Goal: Task Accomplishment & Management: Use online tool/utility

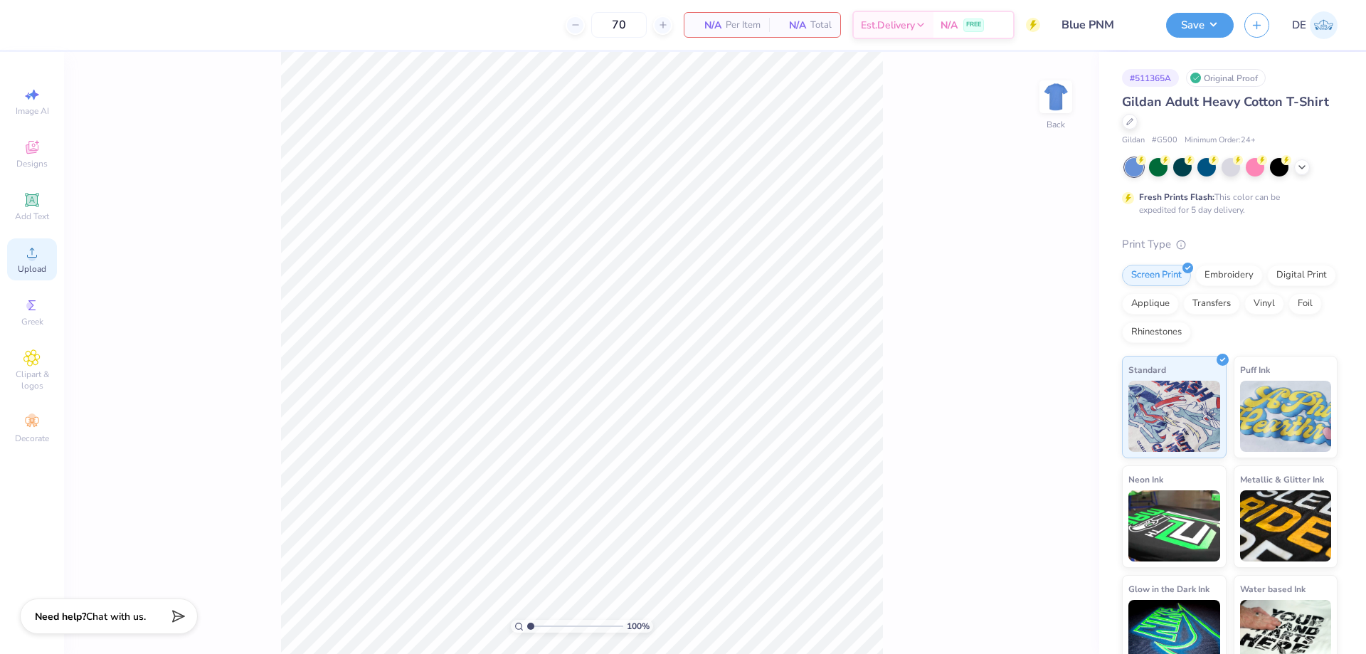
click at [26, 259] on icon at bounding box center [31, 252] width 17 height 17
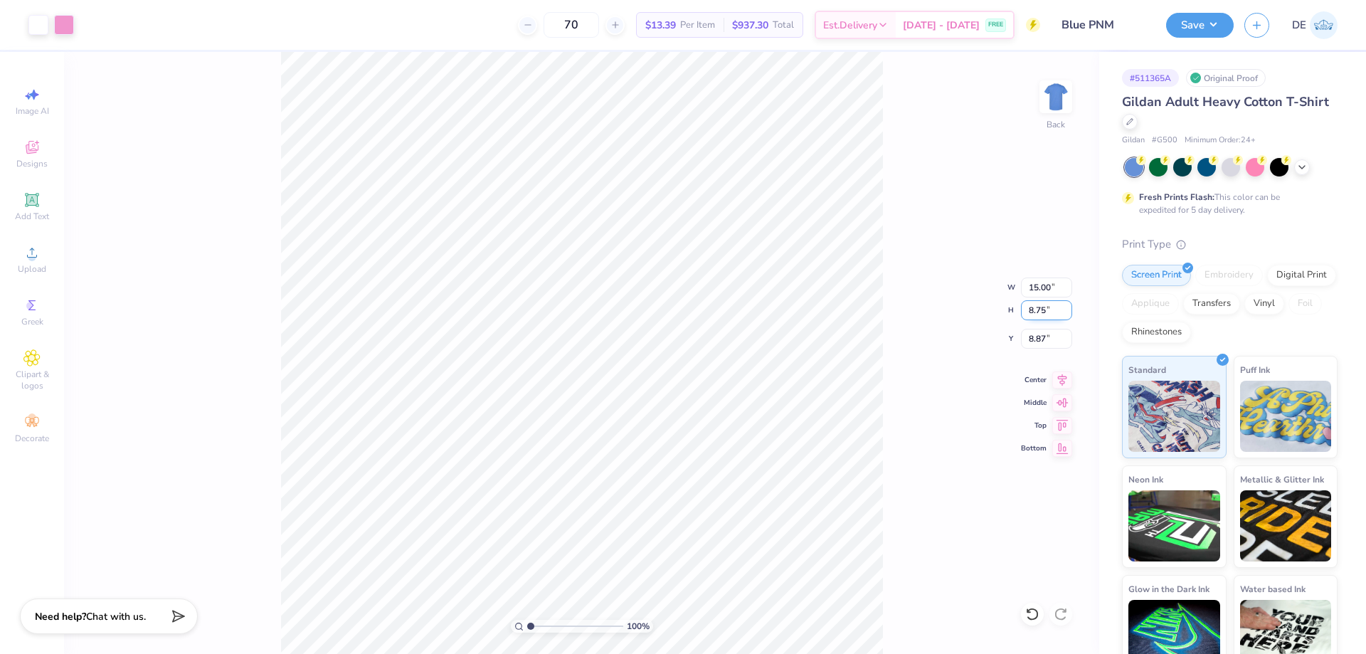
click at [1024, 310] on input "8.75" at bounding box center [1046, 310] width 51 height 20
type input "5"
type input "8.57"
type input "5.00"
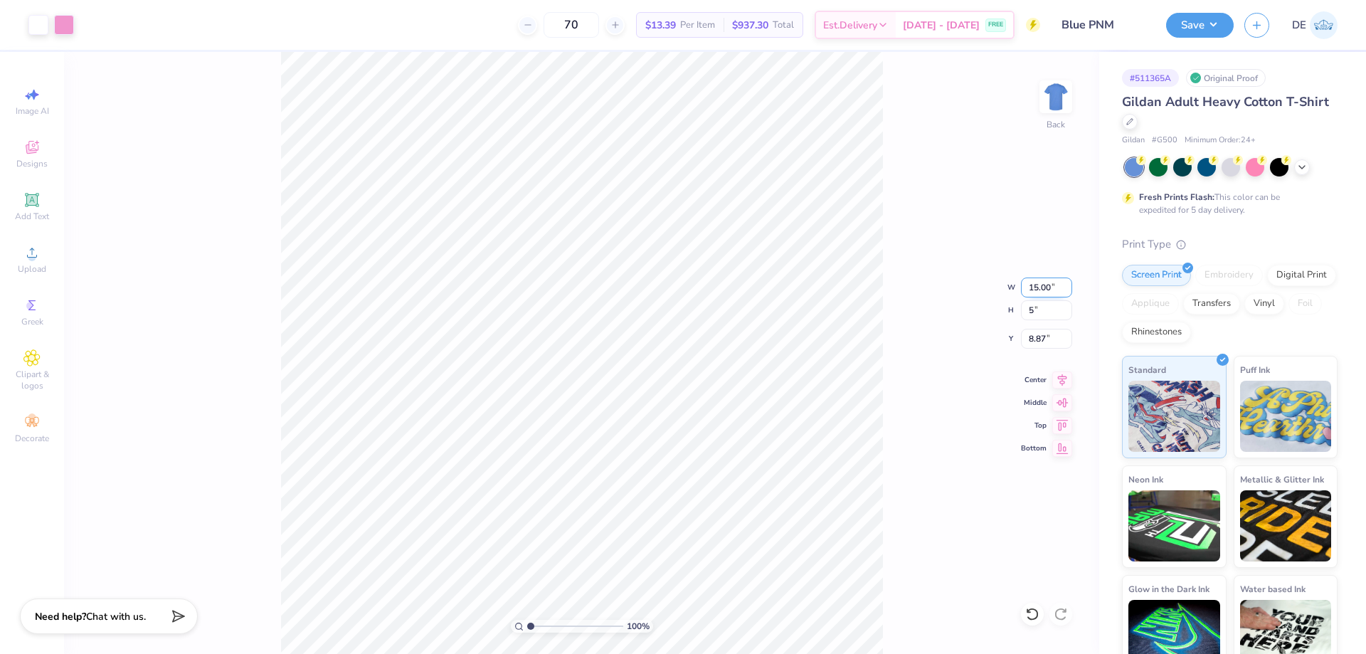
type input "10.75"
click at [1035, 295] on input "8.57" at bounding box center [1046, 288] width 51 height 20
click at [1035, 293] on input "8.57" at bounding box center [1046, 288] width 51 height 20
type input "5.00"
type input "2.92"
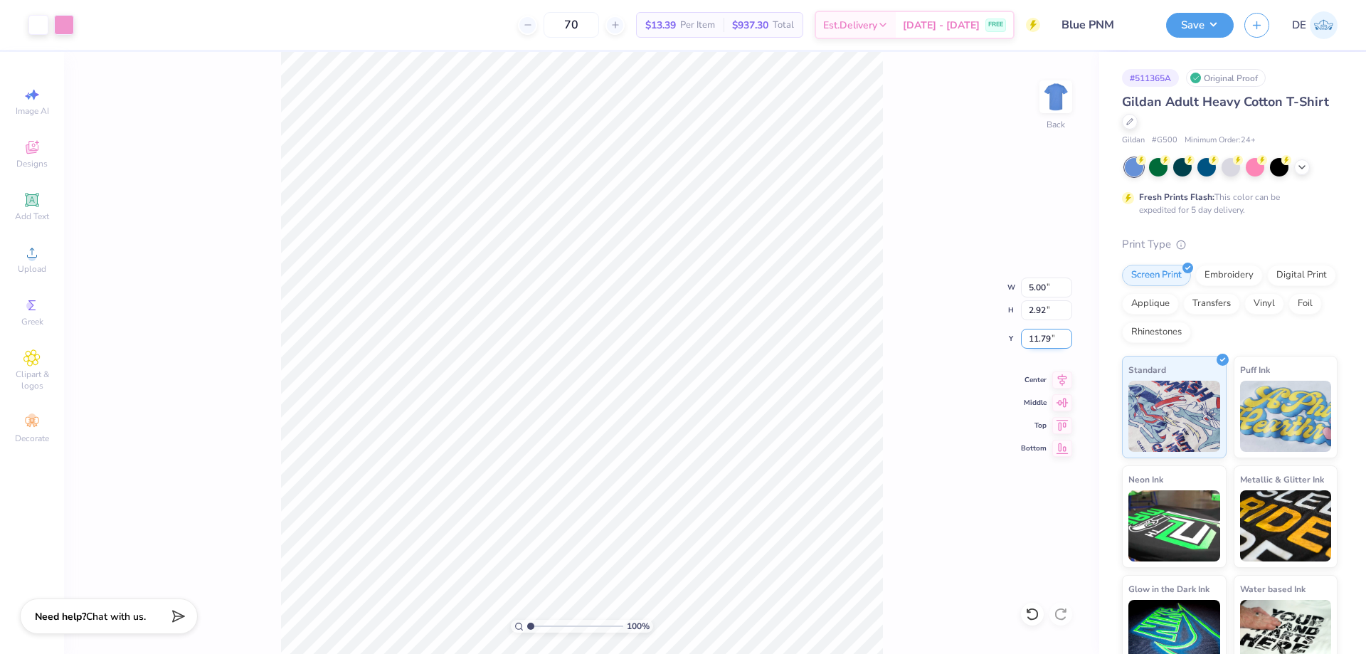
click at [1044, 341] on input "11.79" at bounding box center [1046, 339] width 51 height 20
type input "3.00"
click at [918, 339] on div "100 % Back W 5.00 5.00 " H 2.92 2.92 " Y 3.00 3.00 " Center Middle Top Bottom" at bounding box center [581, 353] width 1035 height 602
click at [1054, 90] on img at bounding box center [1056, 96] width 57 height 57
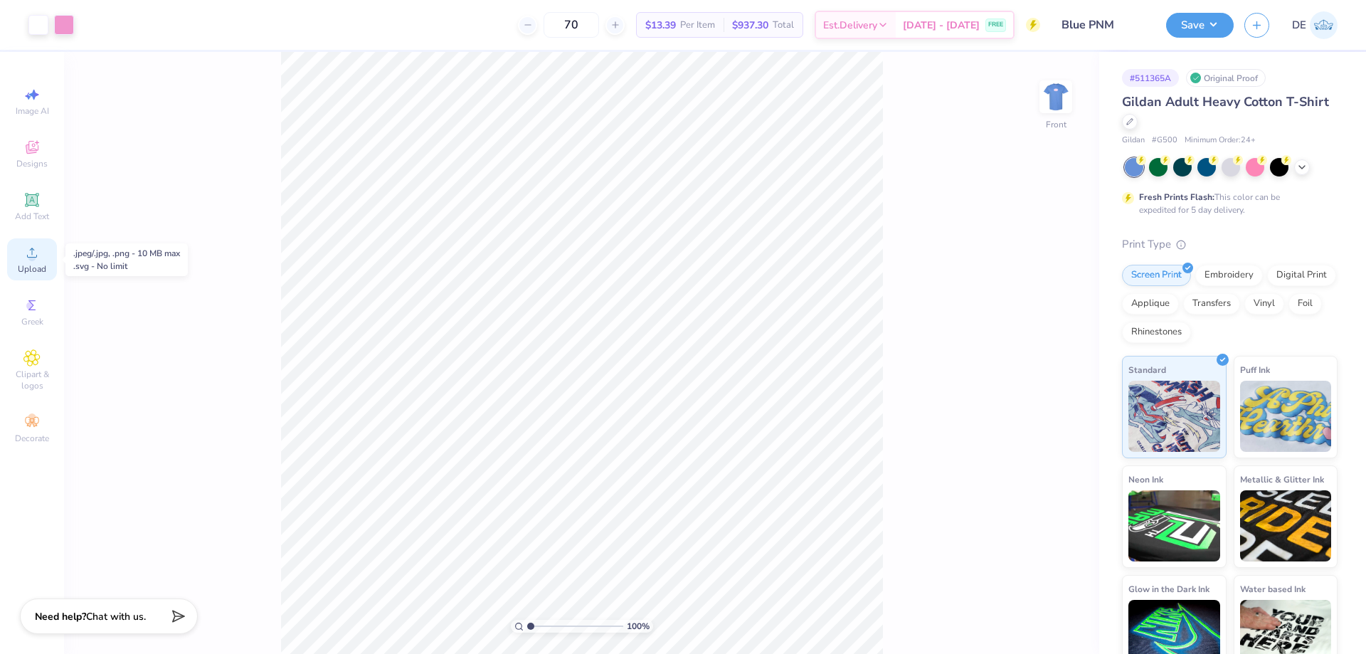
click at [17, 256] on div "Upload" at bounding box center [32, 259] width 50 height 42
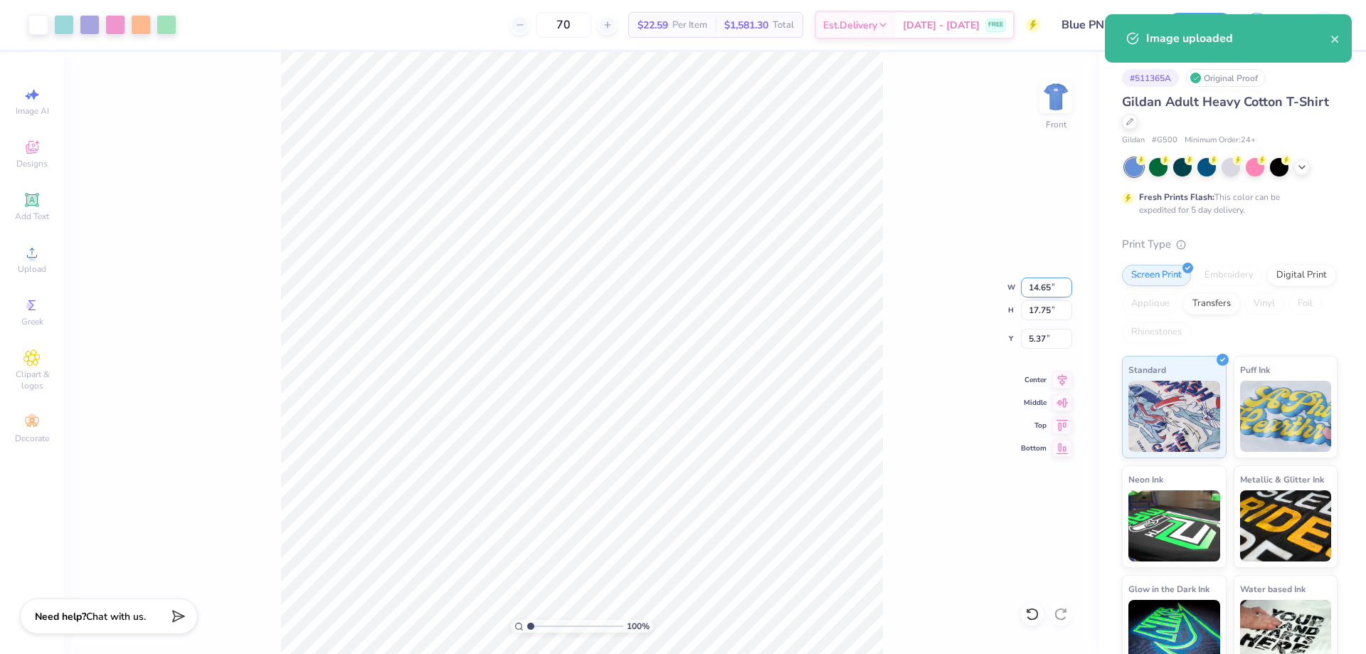
click at [1030, 289] on input "14.65" at bounding box center [1046, 288] width 51 height 20
type input "12.00"
type input "14.54"
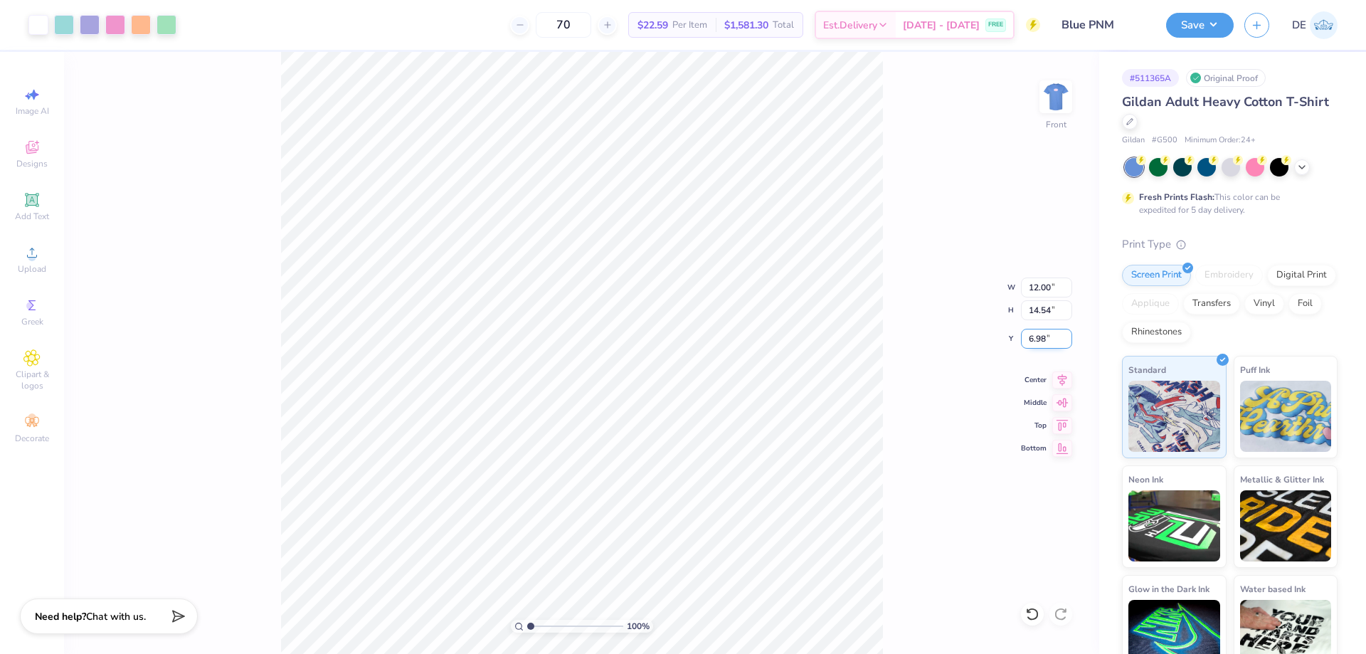
click at [1035, 337] on input "6.98" at bounding box center [1046, 339] width 51 height 20
type input "3.00"
click at [1194, 31] on button "Save" at bounding box center [1200, 23] width 68 height 25
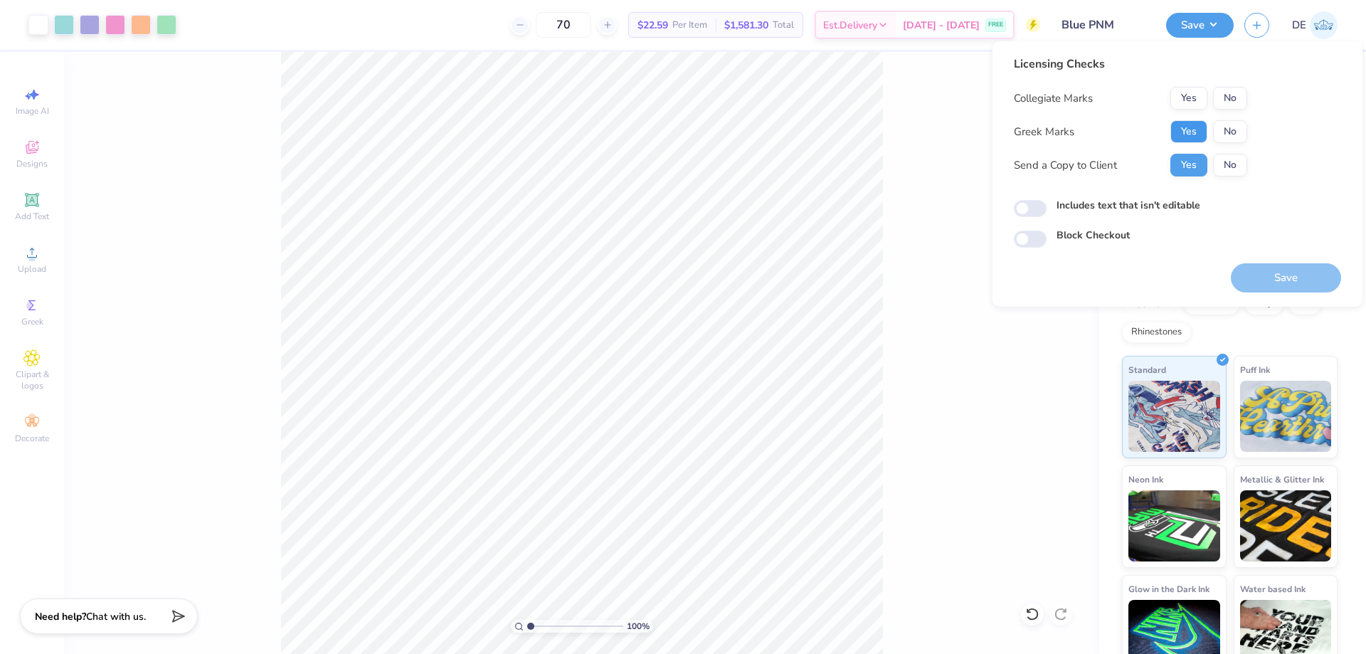
click at [1177, 127] on button "Yes" at bounding box center [1189, 131] width 37 height 23
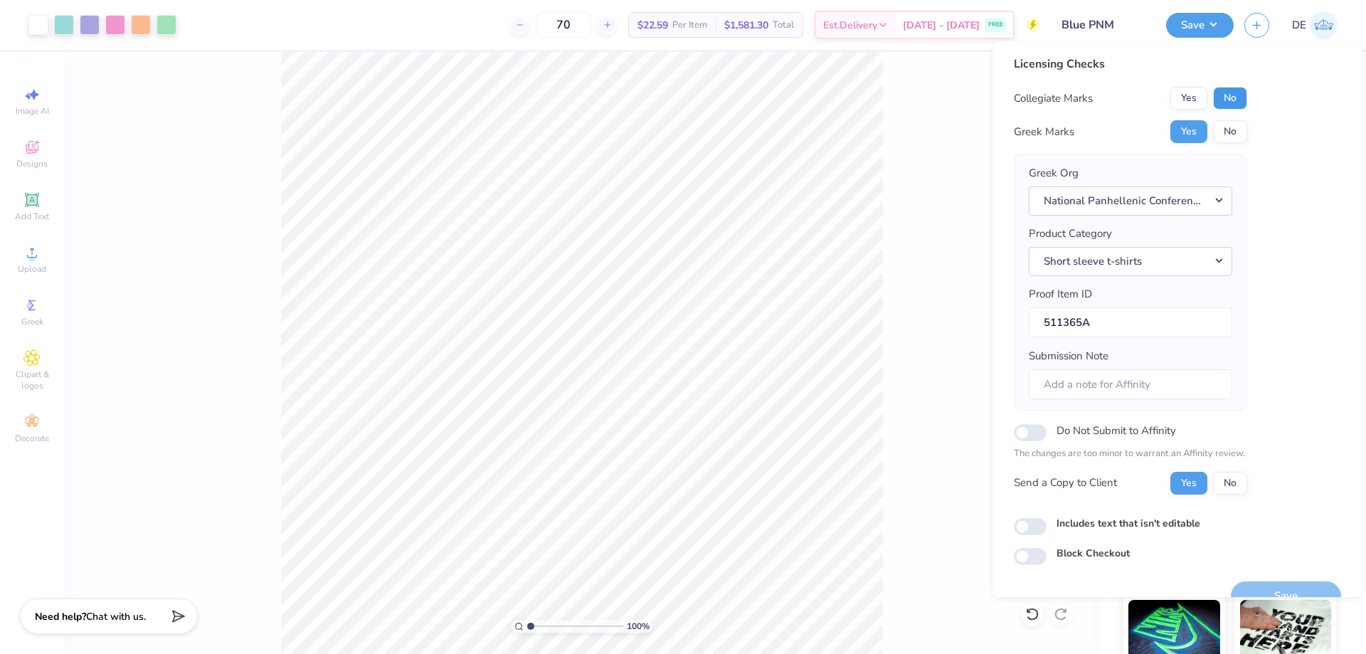
click at [1222, 99] on button "No" at bounding box center [1230, 98] width 34 height 23
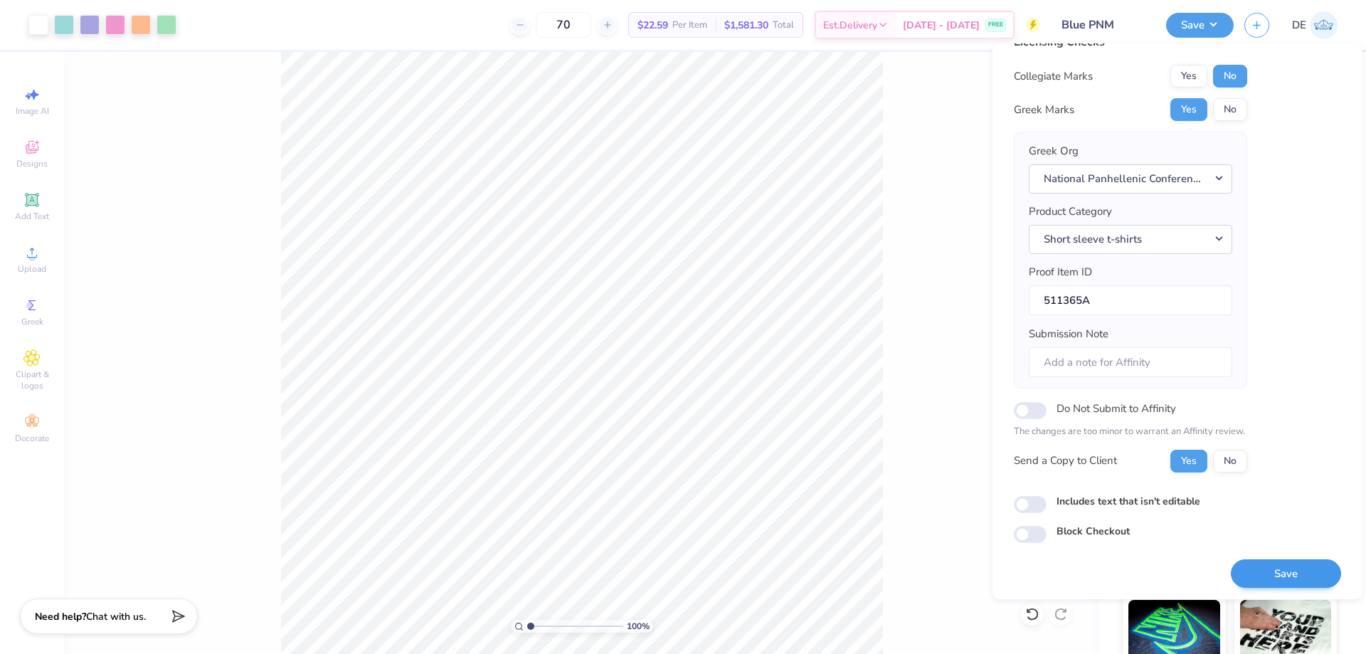
scroll to position [27, 0]
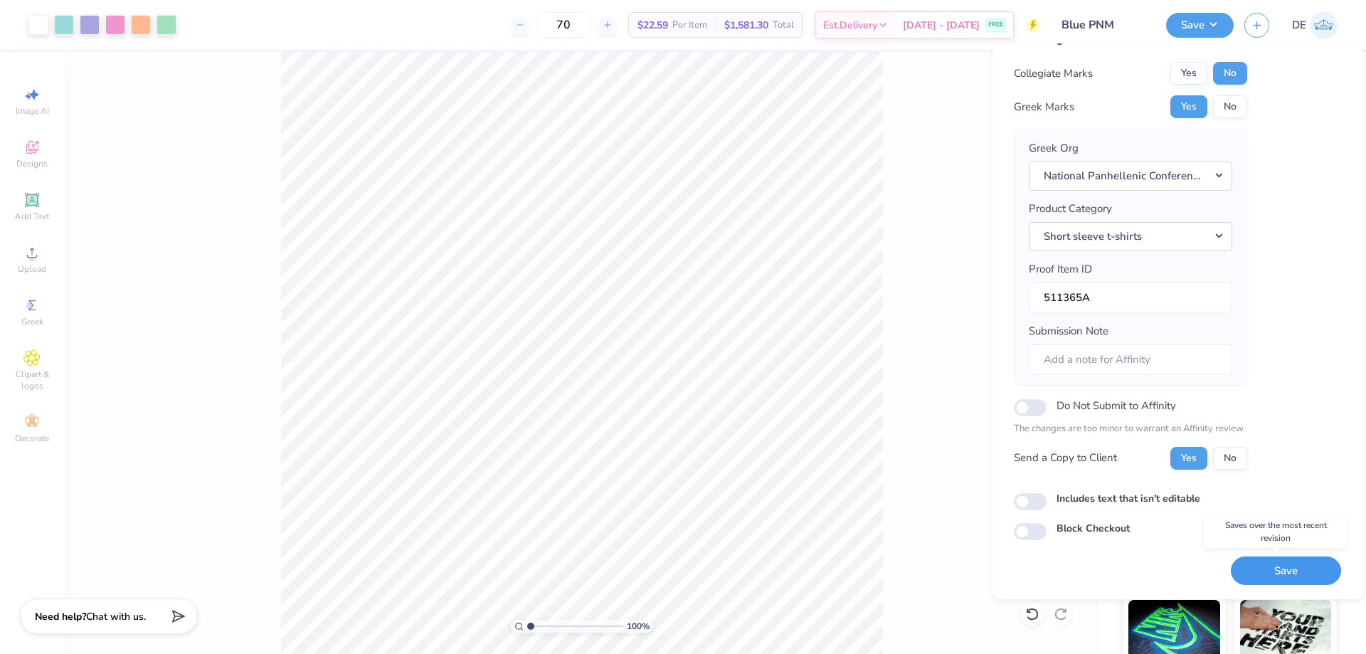
click at [1274, 576] on button "Save" at bounding box center [1286, 570] width 110 height 29
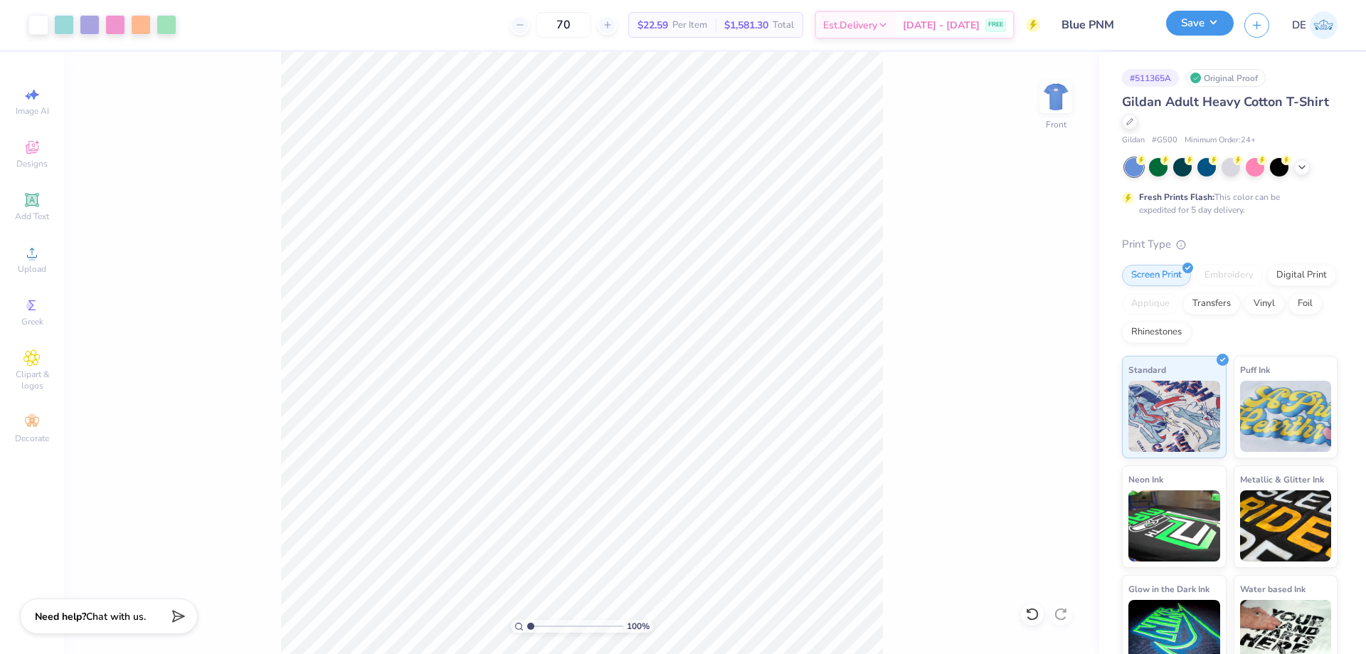
click at [1203, 26] on button "Save" at bounding box center [1200, 23] width 68 height 25
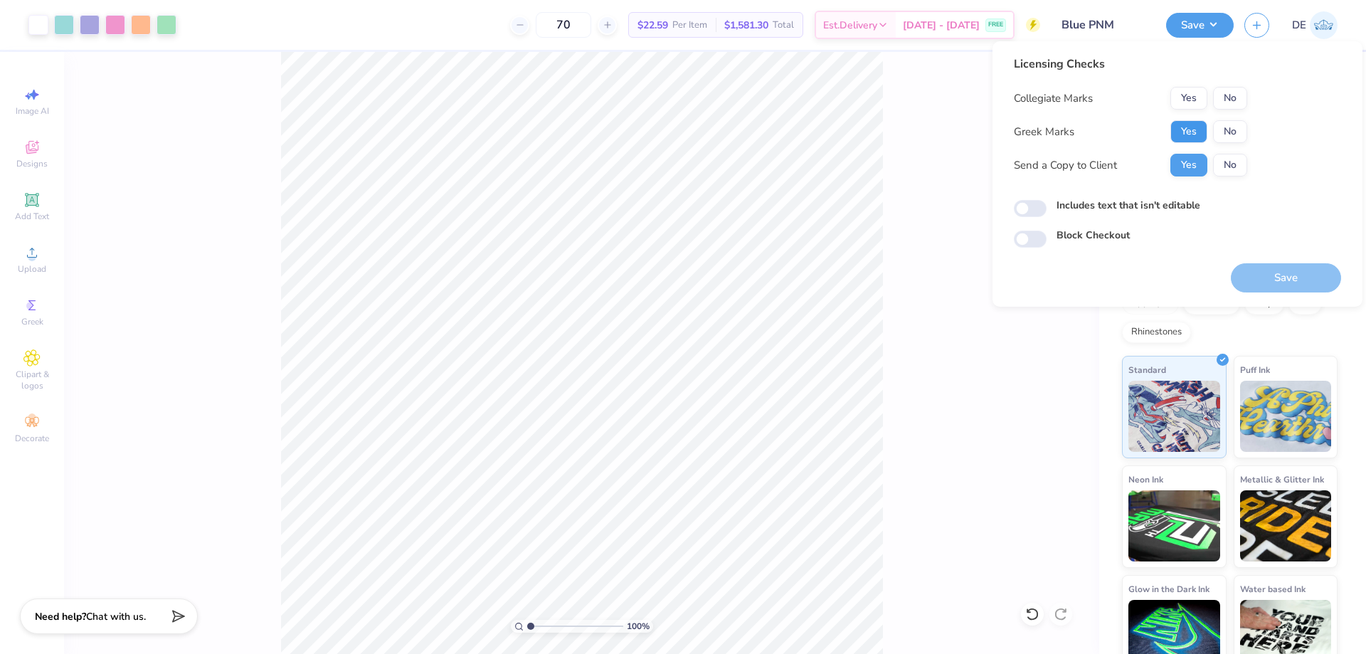
click at [1201, 138] on button "Yes" at bounding box center [1189, 131] width 37 height 23
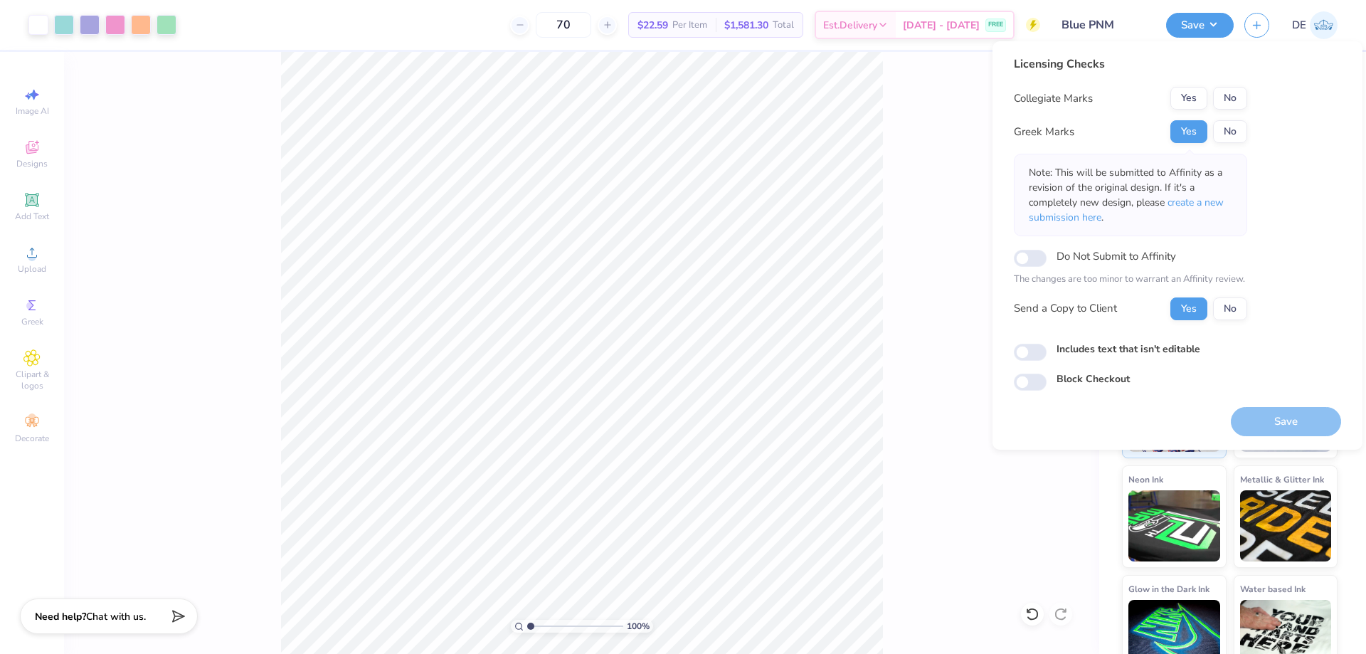
click at [1239, 113] on div "Collegiate Marks Yes No Greek Marks Yes No Note: This will be submitted to Affi…" at bounding box center [1130, 203] width 233 height 233
click at [1240, 99] on button "No" at bounding box center [1230, 98] width 34 height 23
drag, startPoint x: 1278, startPoint y: 421, endPoint x: 915, endPoint y: 398, distance: 363.7
click at [1278, 422] on button "Save" at bounding box center [1286, 421] width 110 height 29
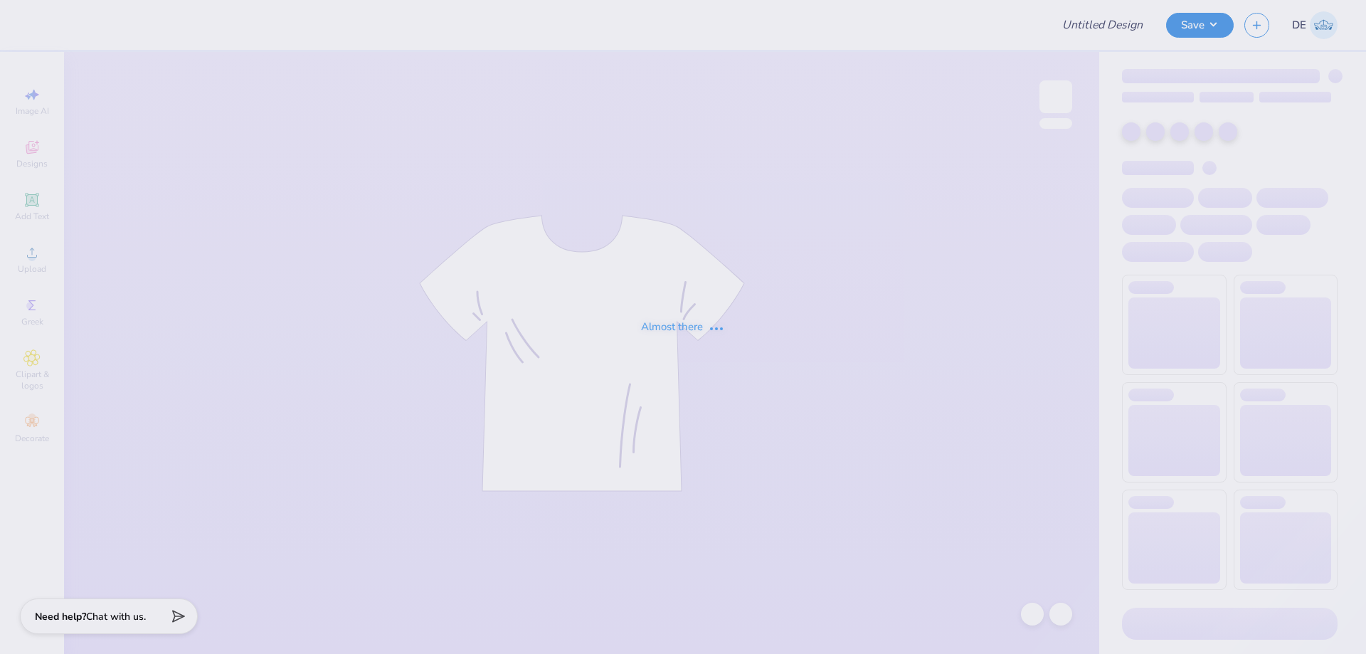
type input "crewneck"
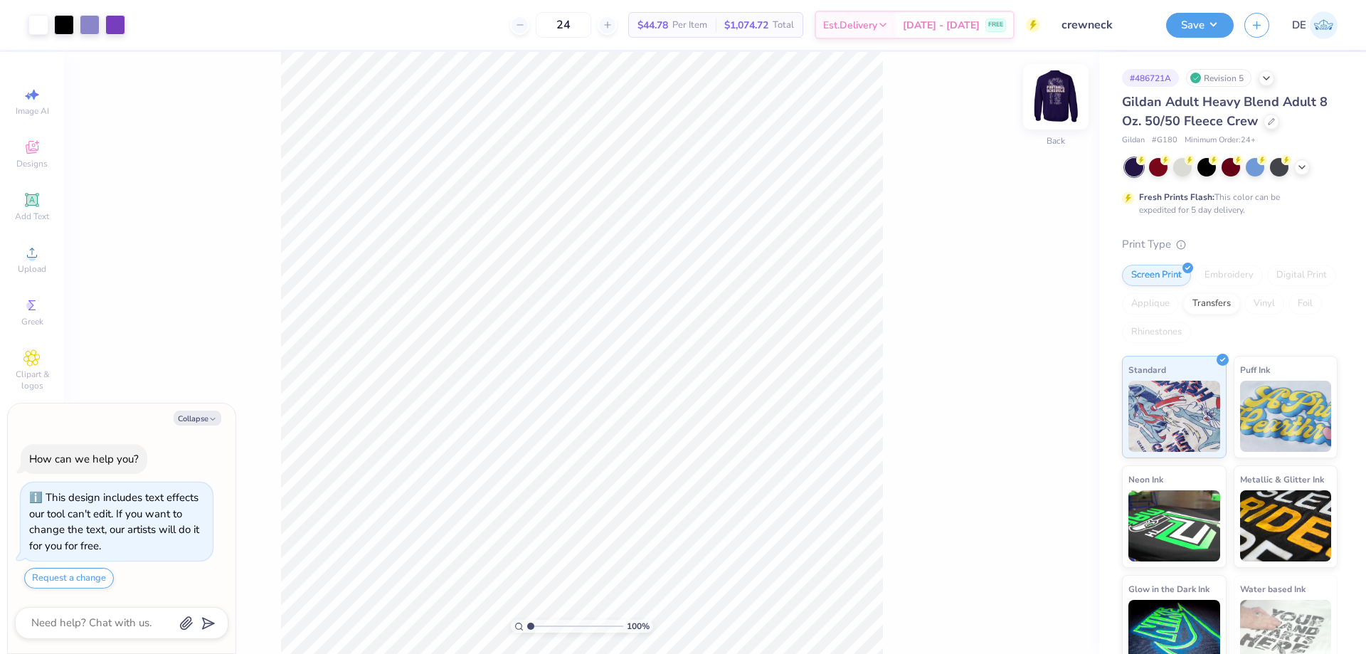
click at [1047, 98] on img at bounding box center [1056, 96] width 57 height 57
click at [1053, 105] on img at bounding box center [1056, 96] width 57 height 57
type textarea "x"
